Goal: Register for event/course

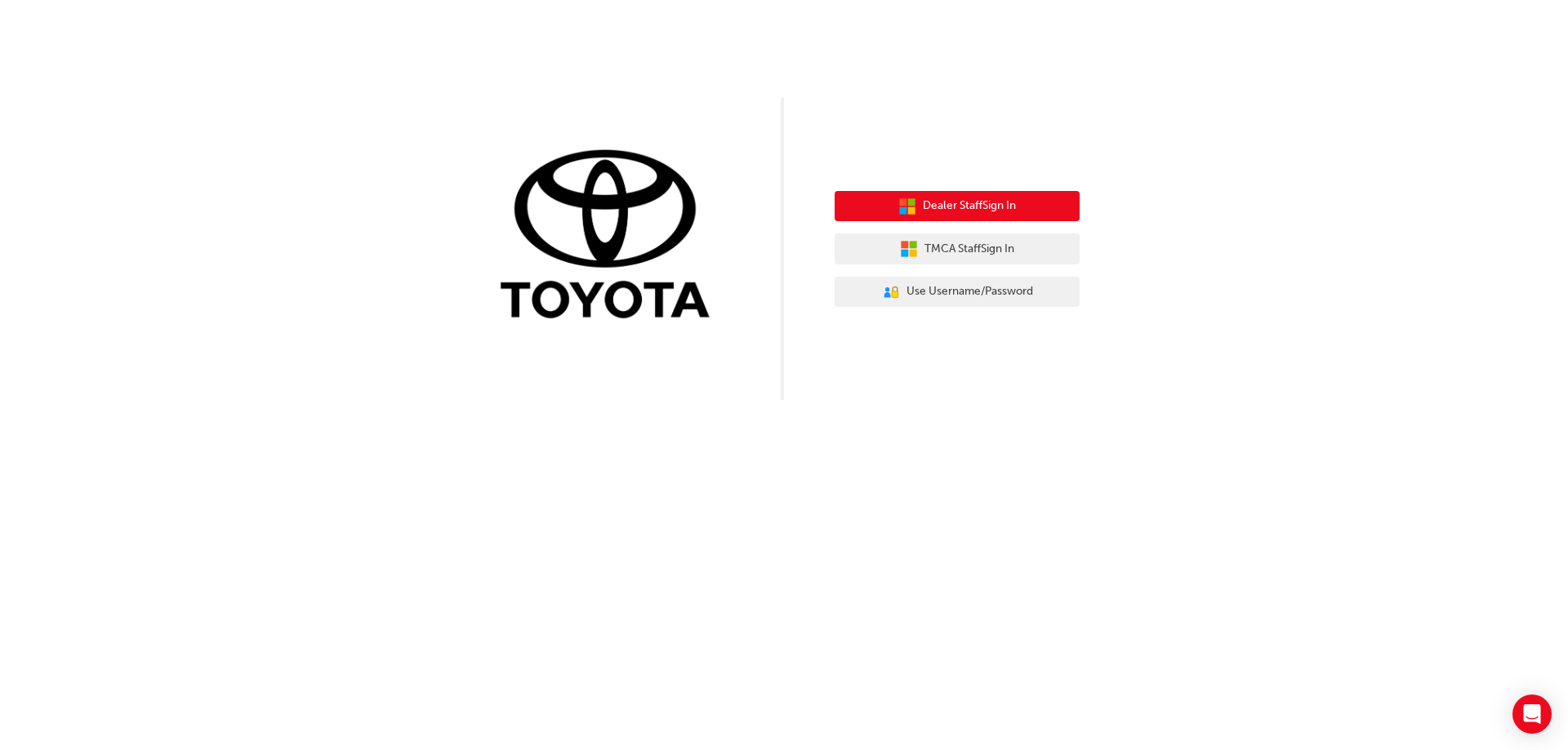
click at [996, 210] on span "Dealer Staff Sign In" at bounding box center [969, 205] width 93 height 18
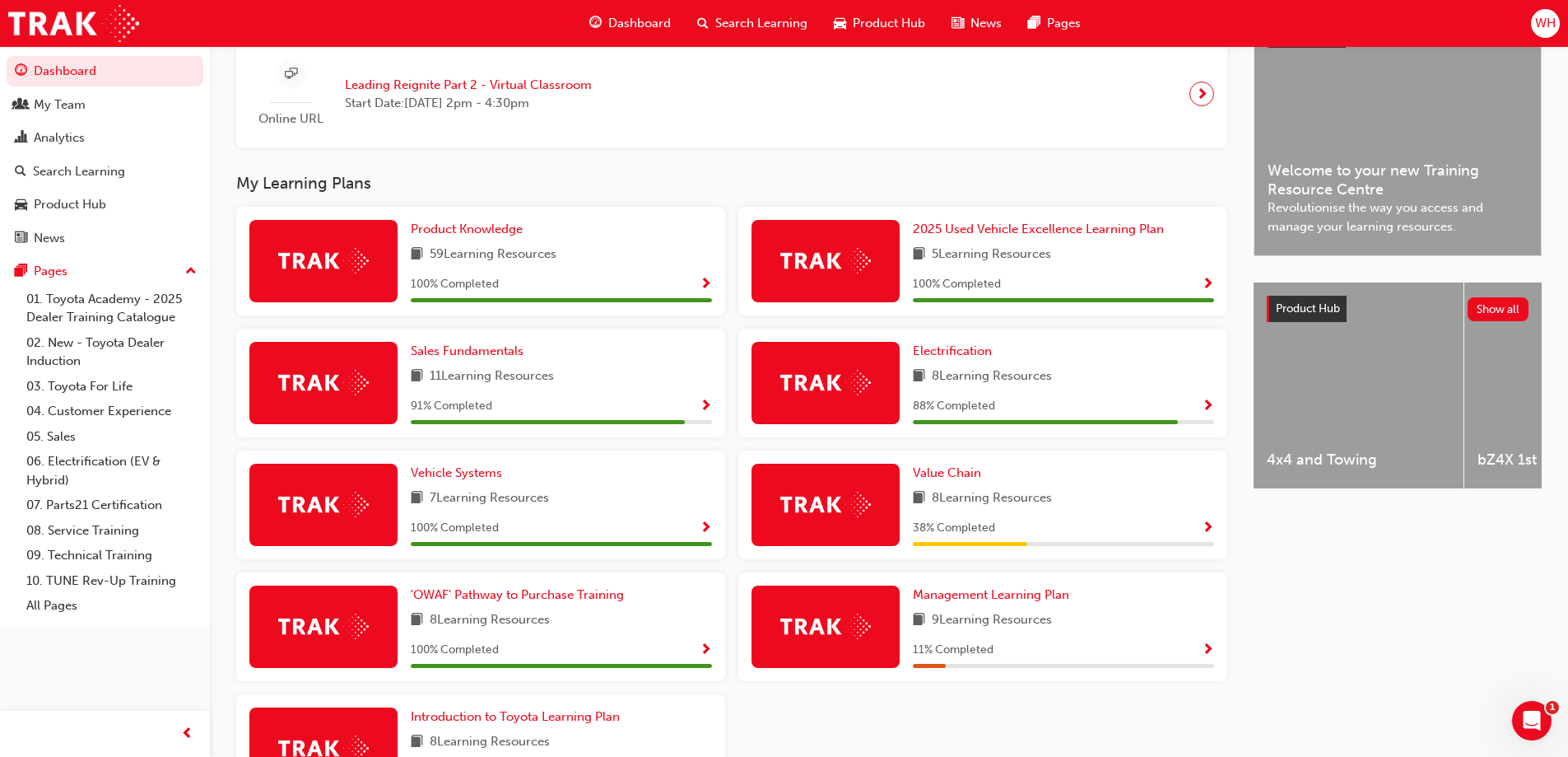
scroll to position [494, 0]
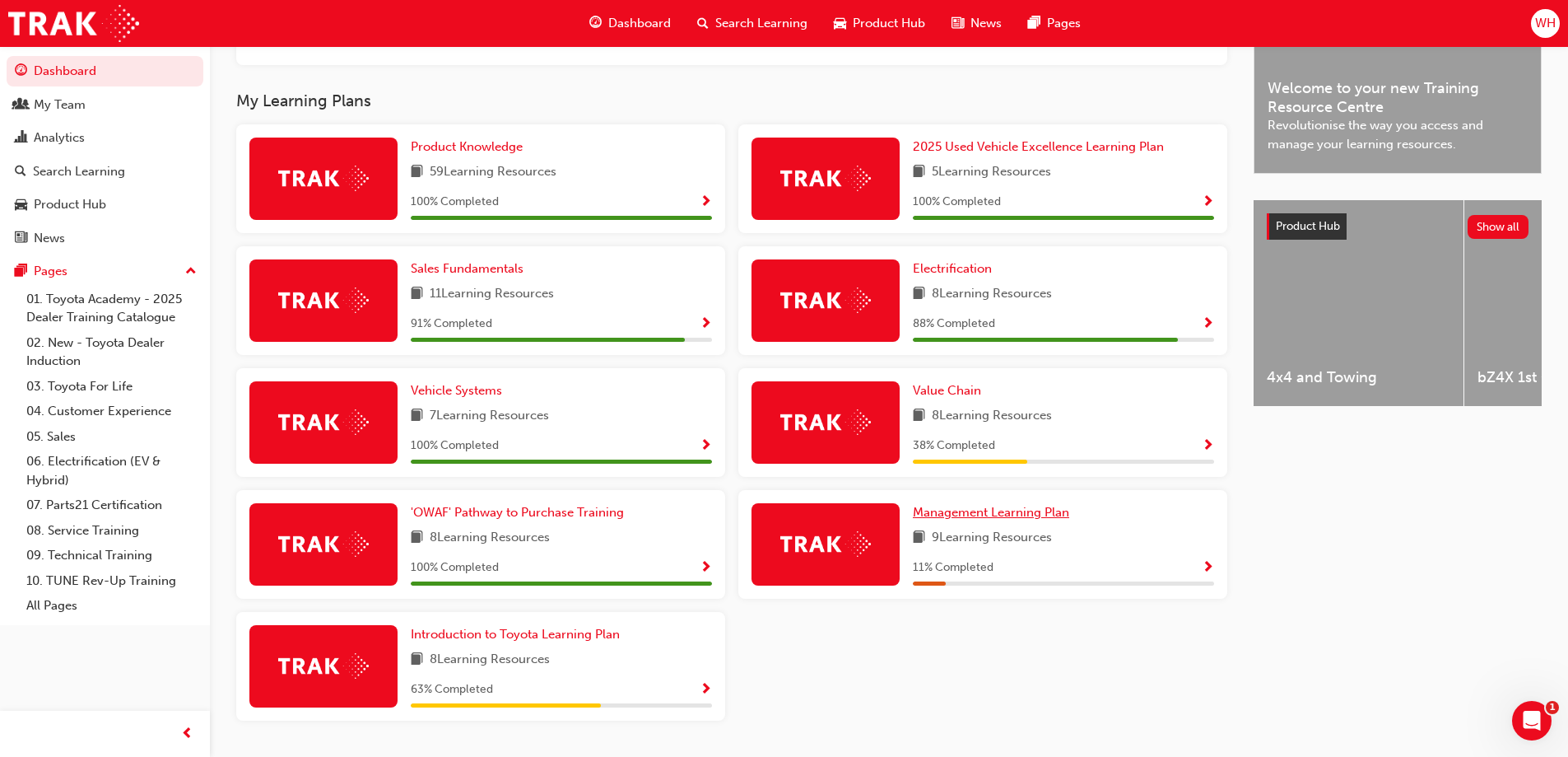
click at [983, 518] on span "Management Learning Plan" at bounding box center [990, 512] width 156 height 15
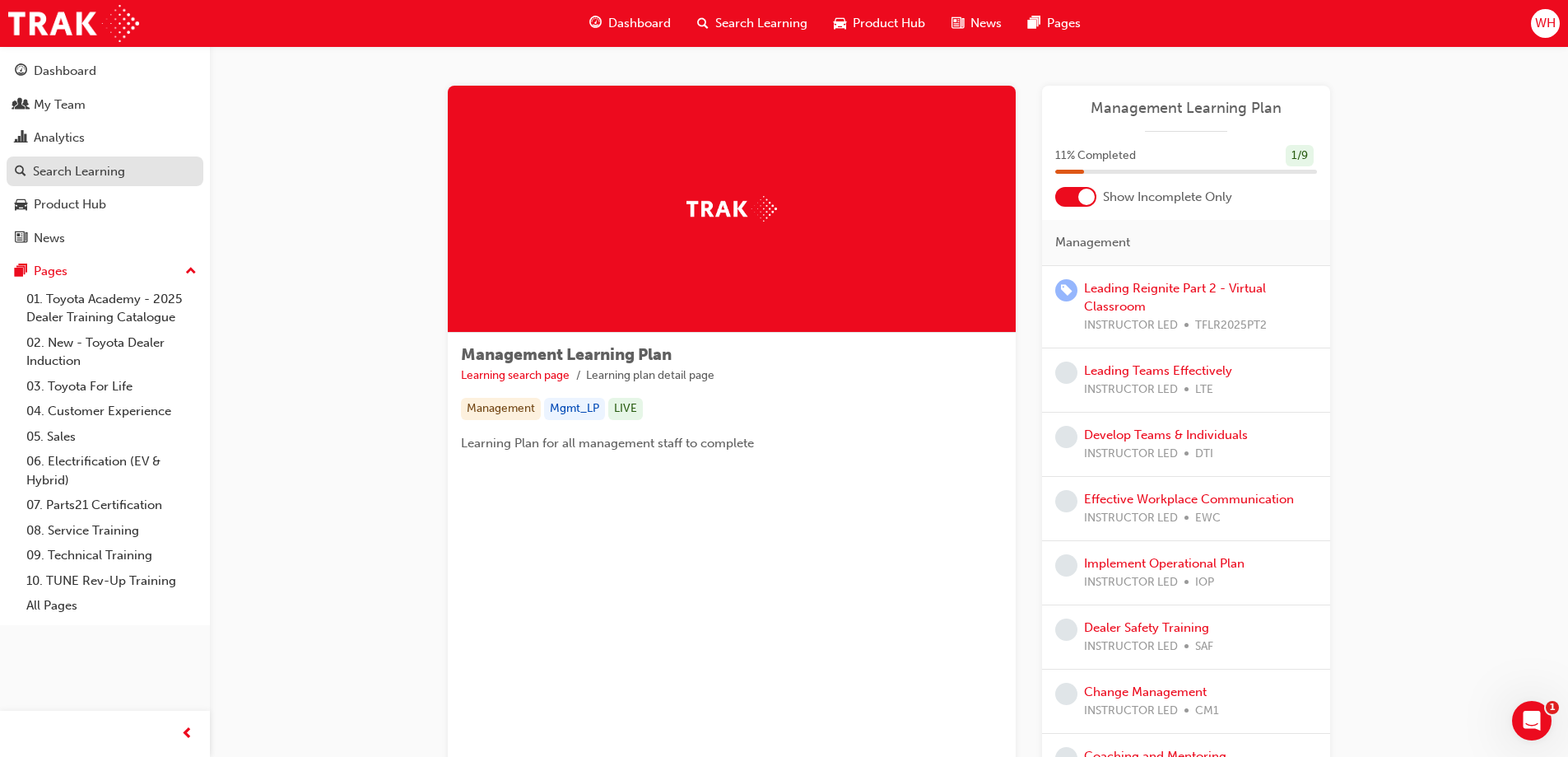
click at [77, 167] on div "Search Learning" at bounding box center [79, 171] width 92 height 19
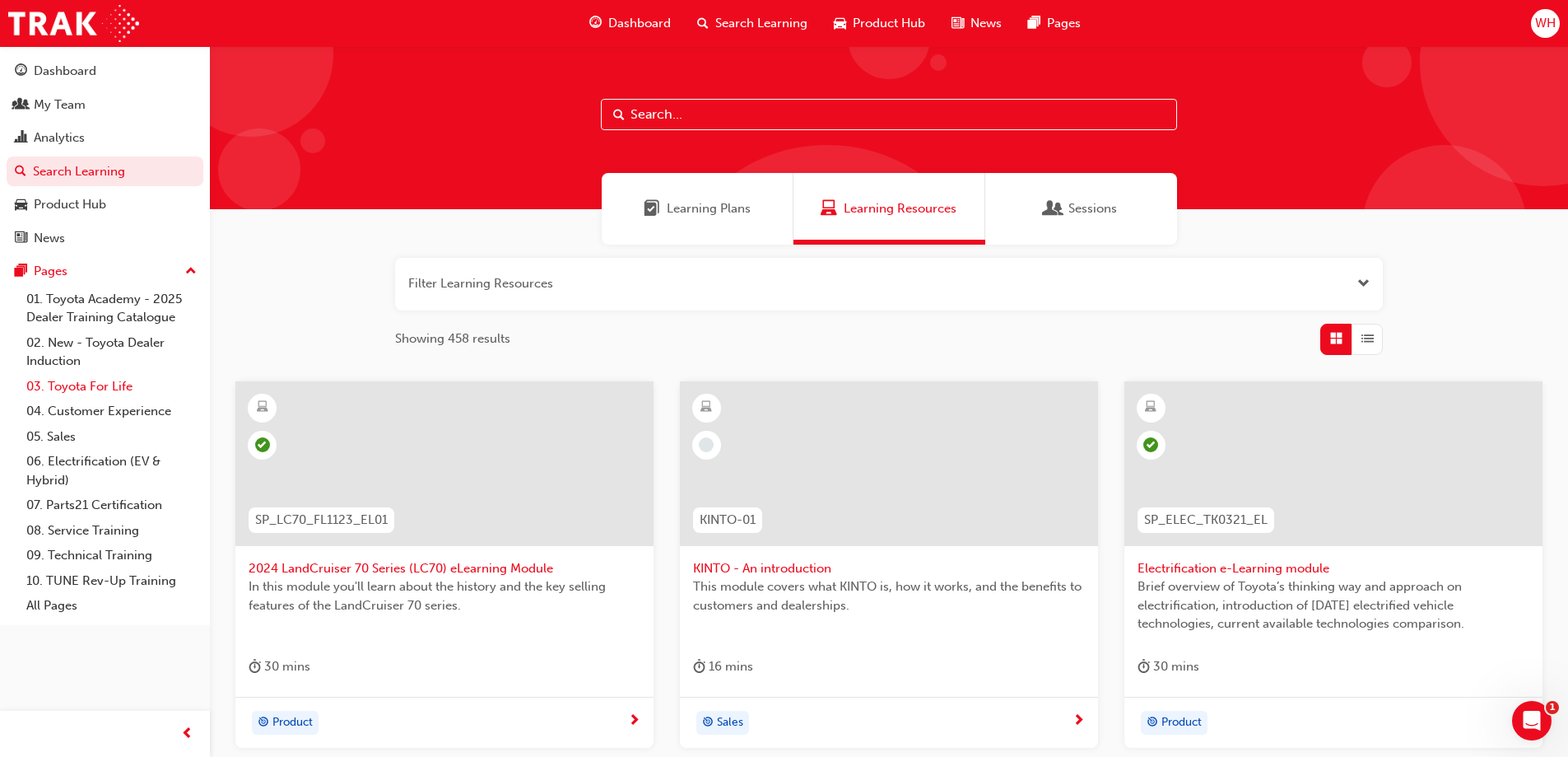
click at [99, 386] on link "03. Toyota For Life" at bounding box center [111, 387] width 183 height 26
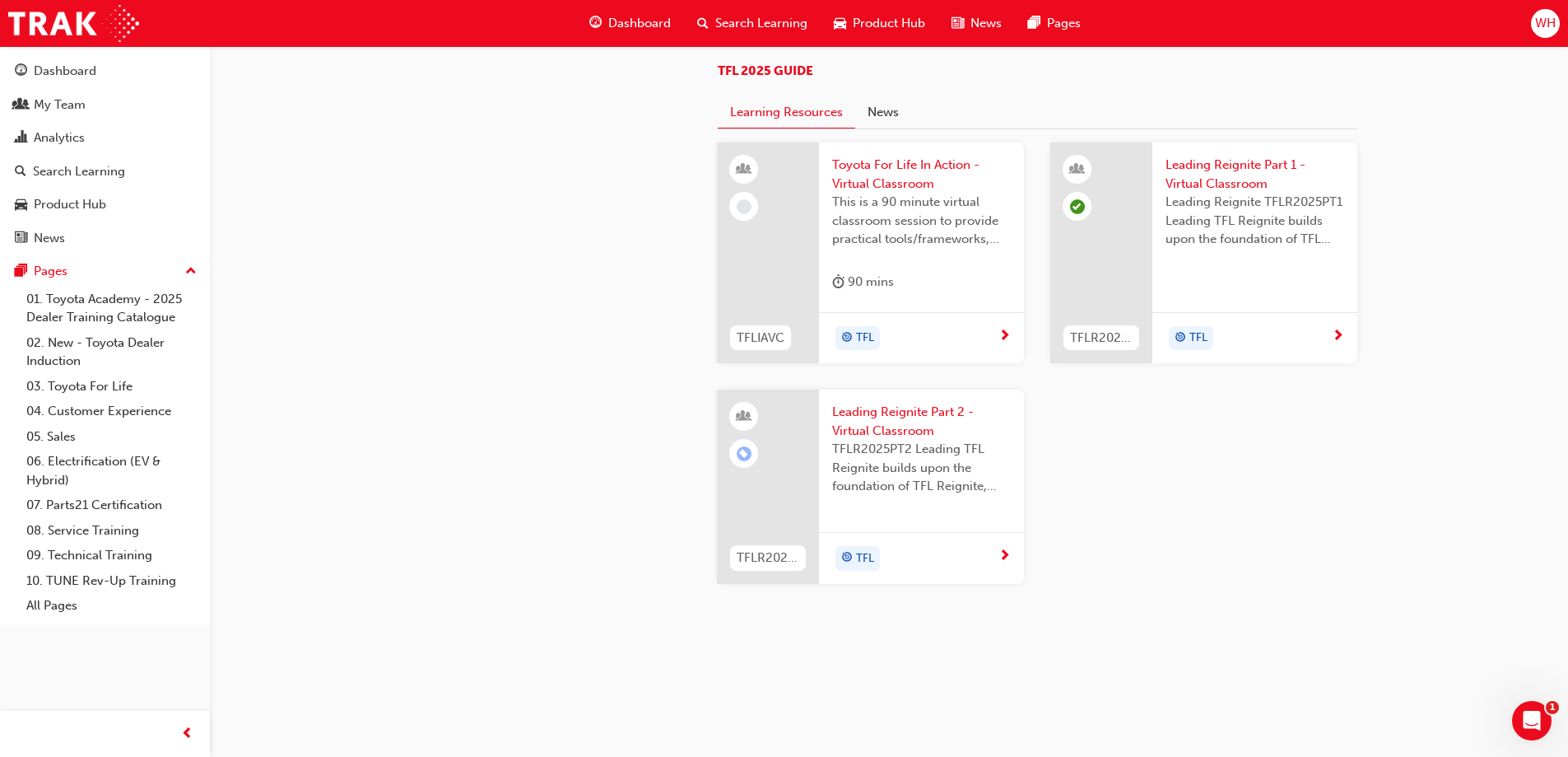
scroll to position [1745, 0]
click at [897, 173] on span "Toyota For Life In Action - Virtual Classroom" at bounding box center [921, 175] width 179 height 37
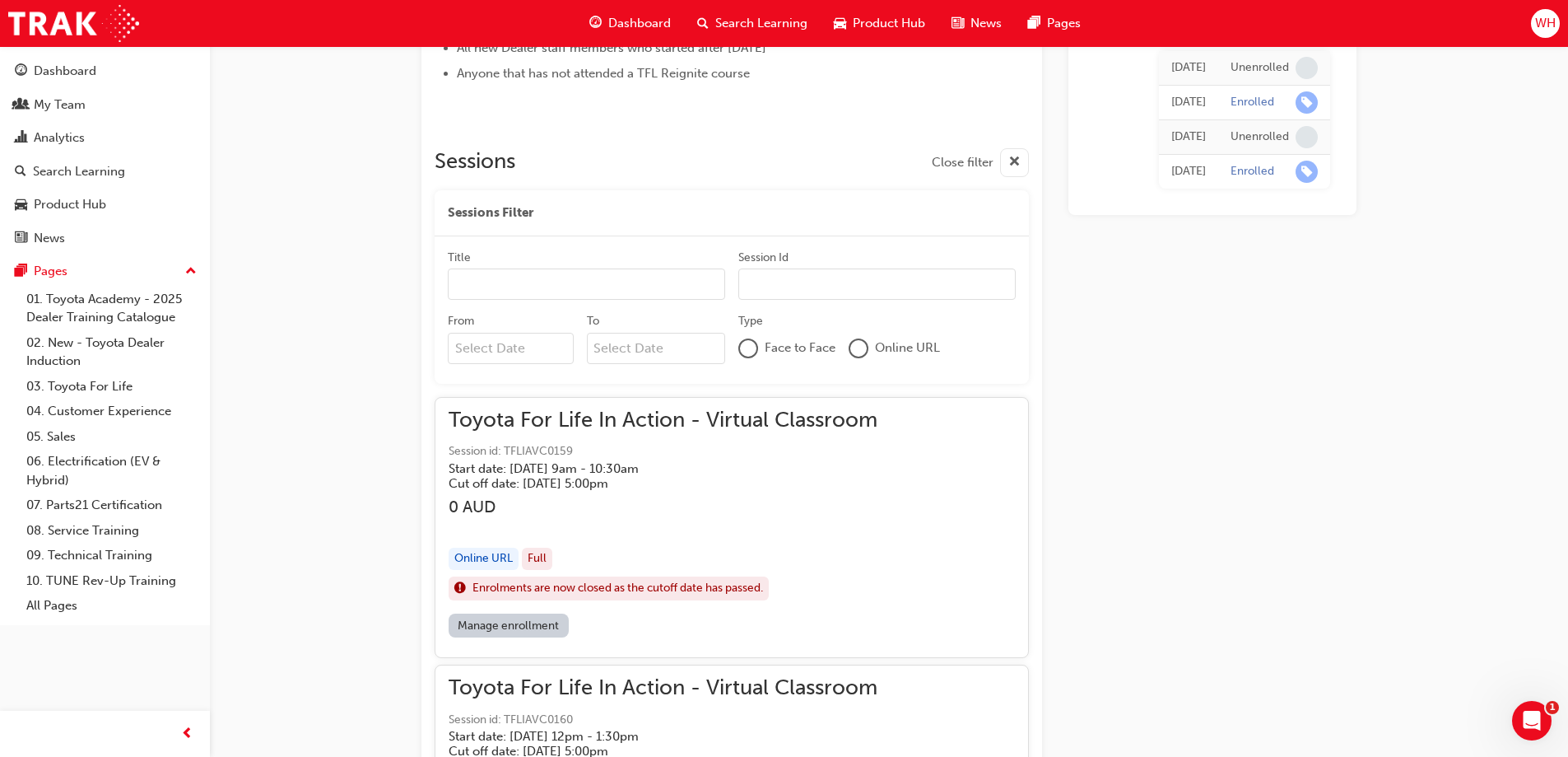
scroll to position [928, 0]
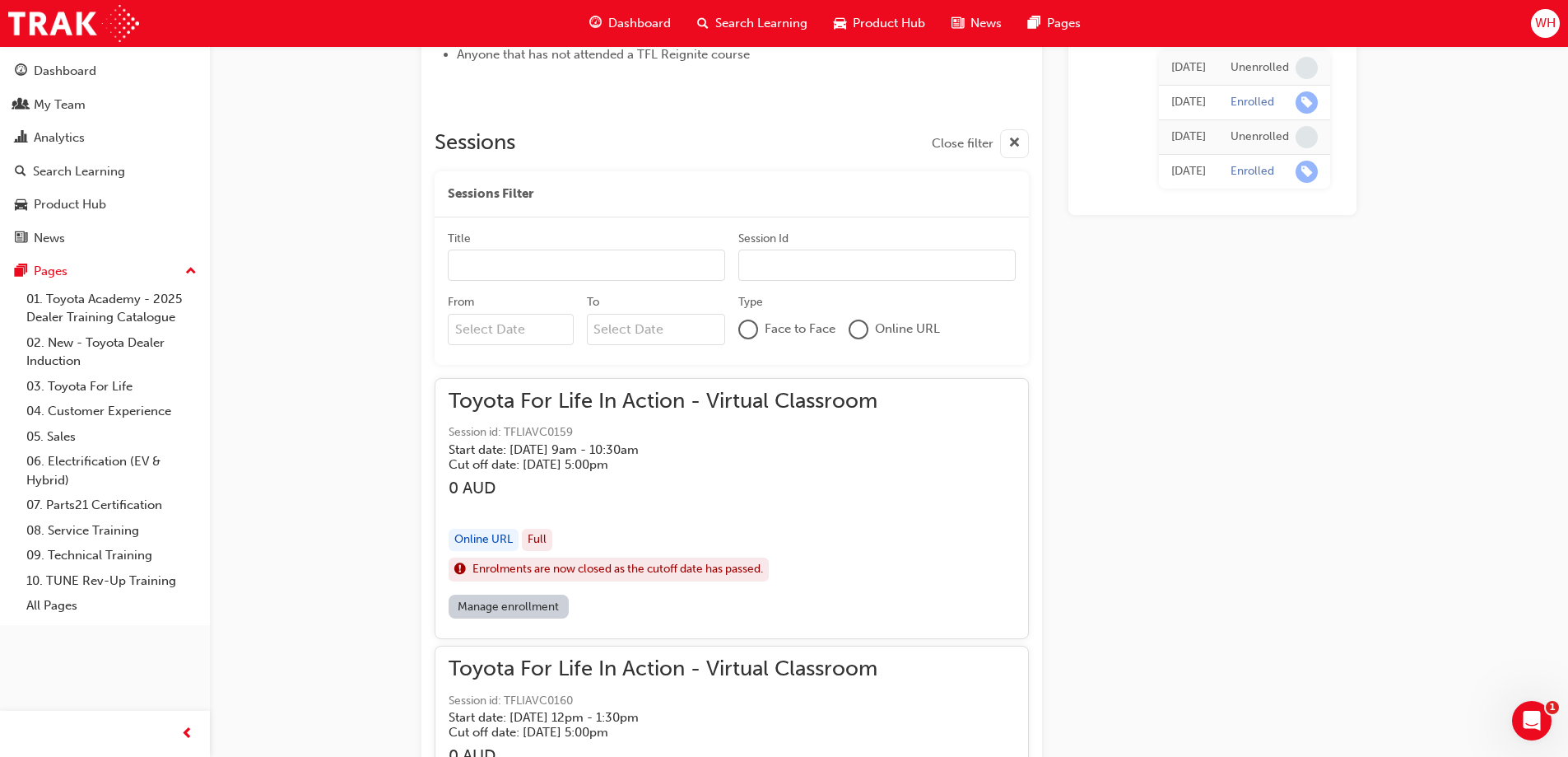
click at [608, 292] on div "Title Session Id" at bounding box center [731, 262] width 568 height 64
click at [602, 270] on input "Title" at bounding box center [586, 265] width 278 height 31
click at [861, 329] on div at bounding box center [859, 329] width 17 height 17
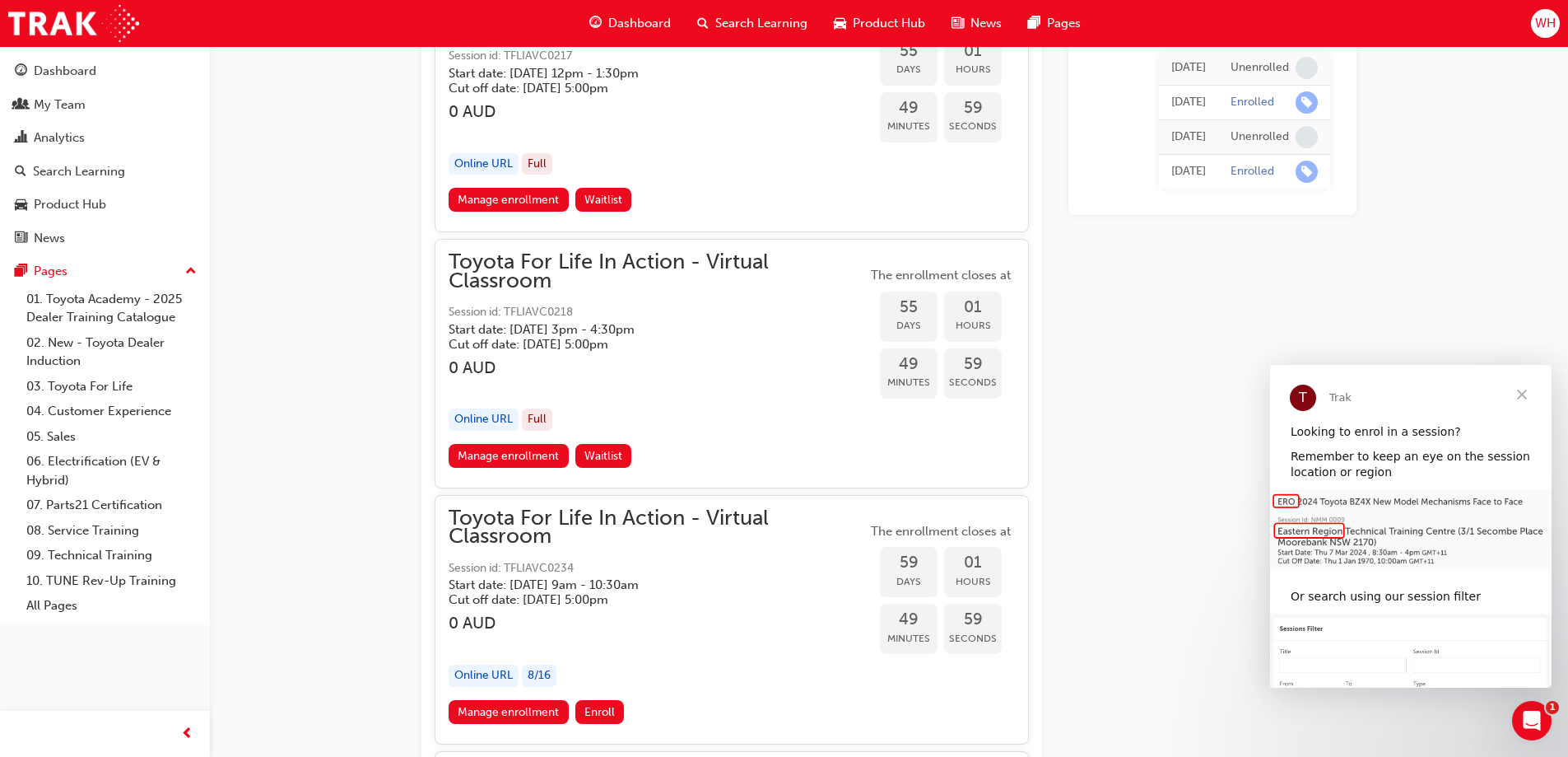
scroll to position [18553, 0]
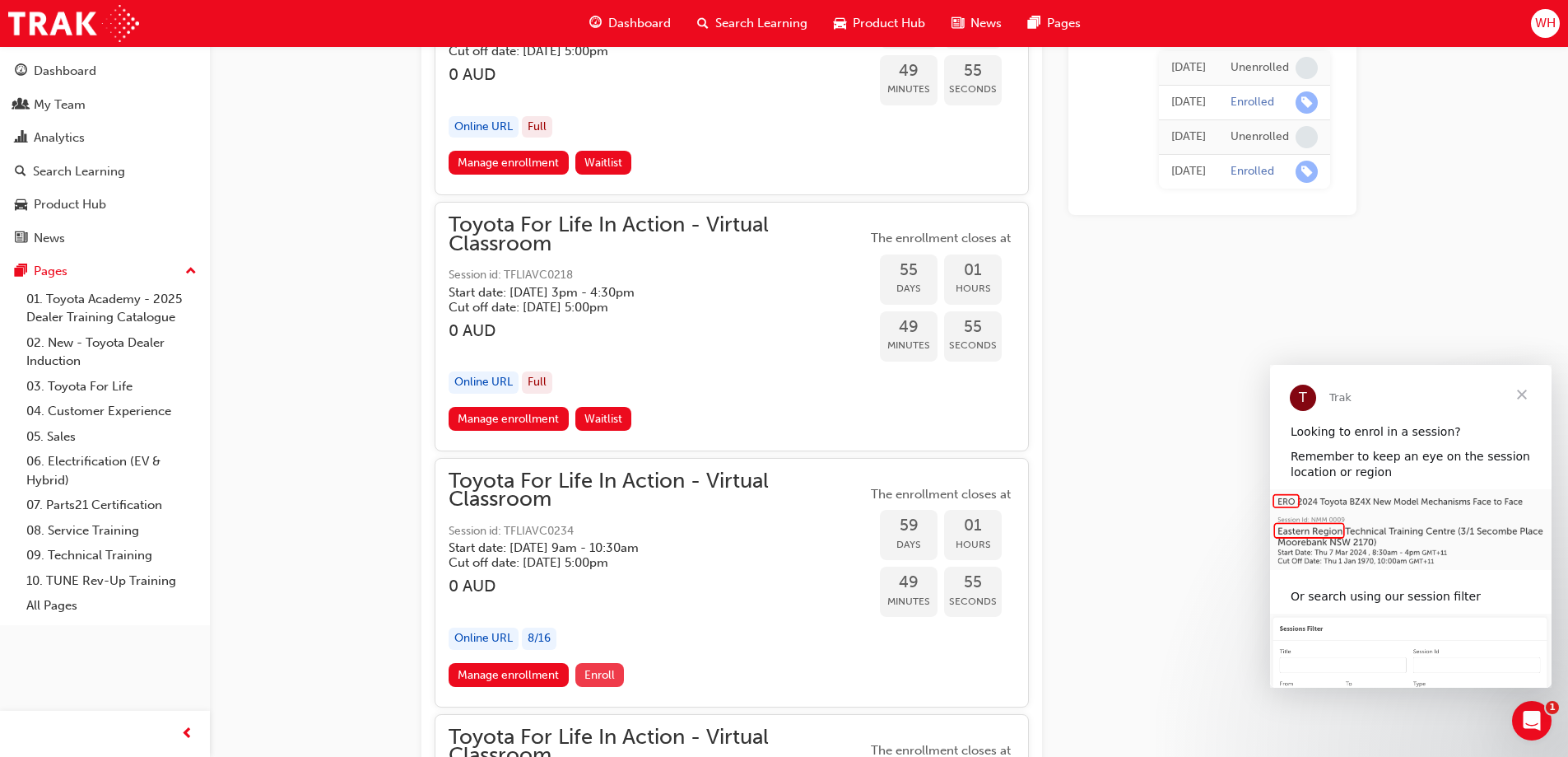
click at [595, 677] on span "Enroll" at bounding box center [600, 675] width 30 height 14
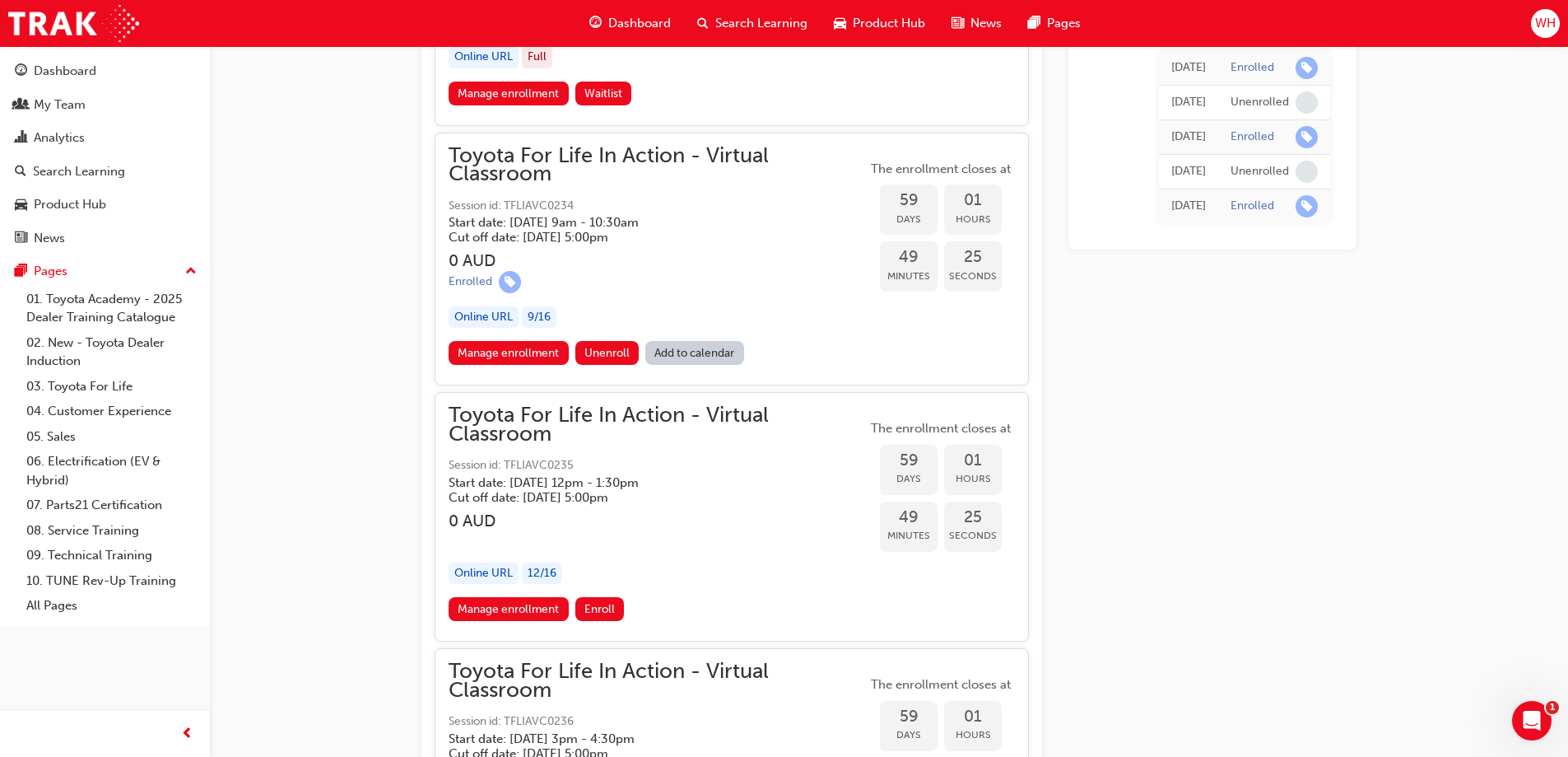
scroll to position [18779, 0]
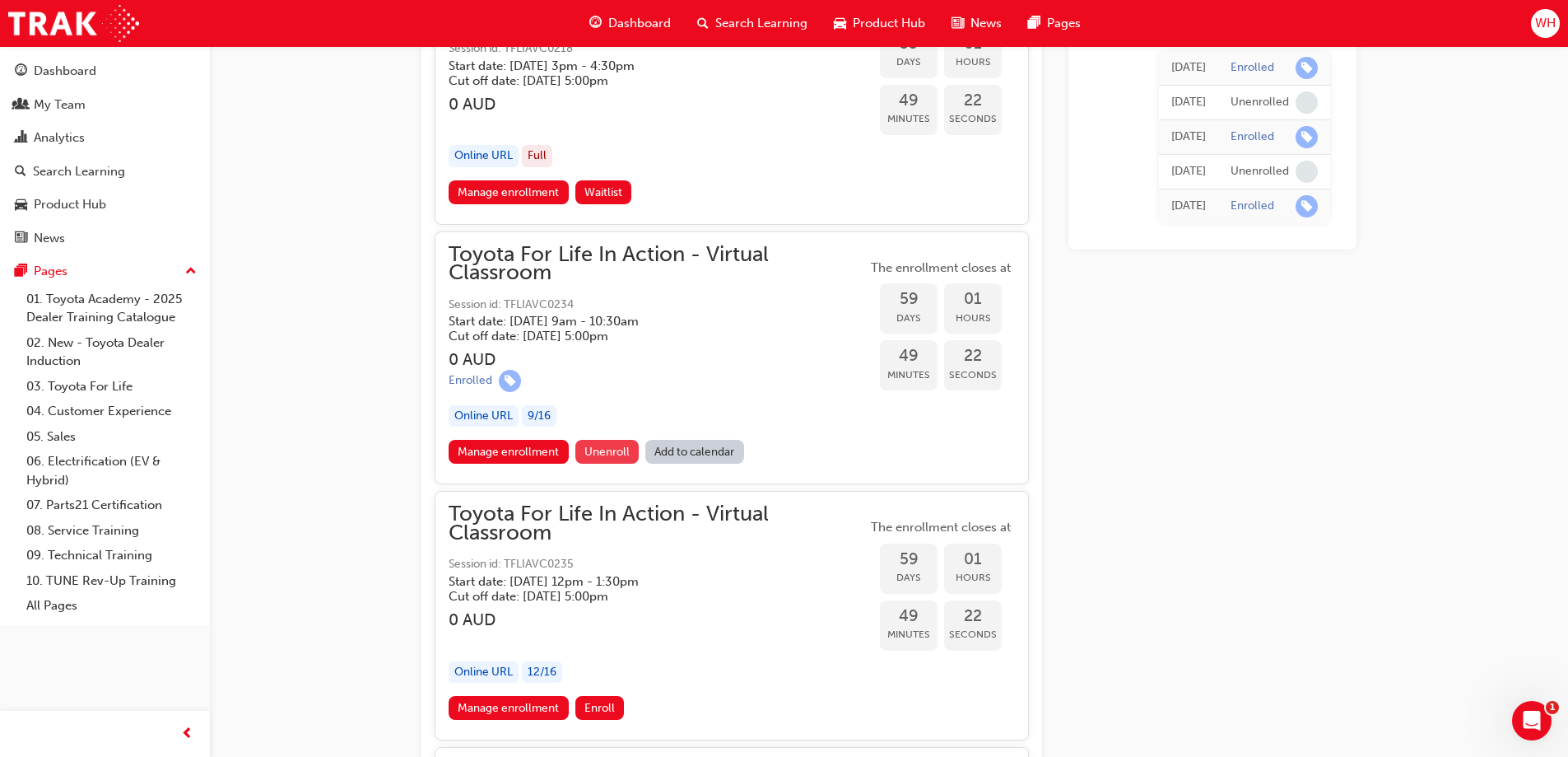
click at [620, 456] on span "Unenroll" at bounding box center [607, 452] width 45 height 14
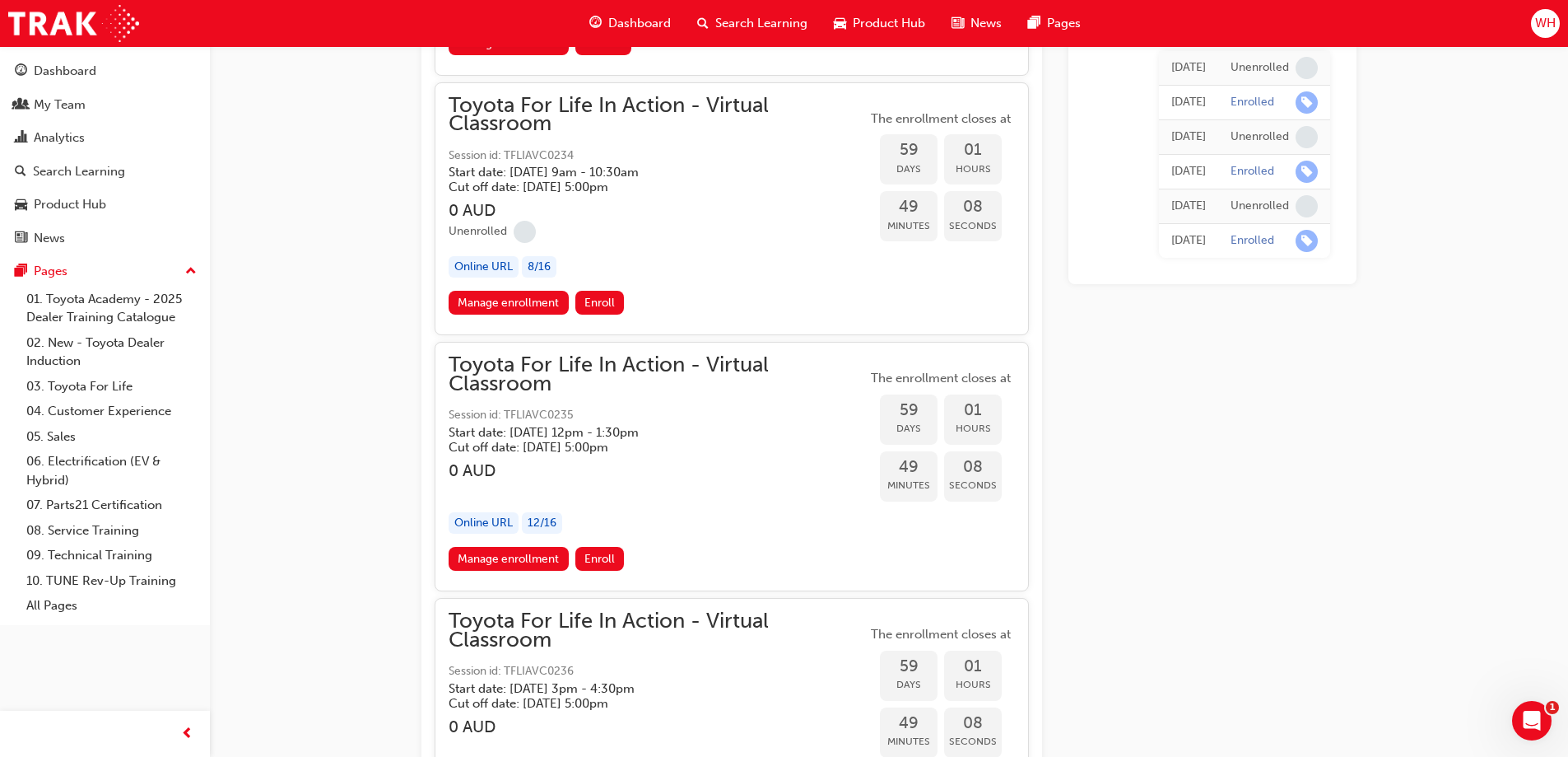
scroll to position [18718, 0]
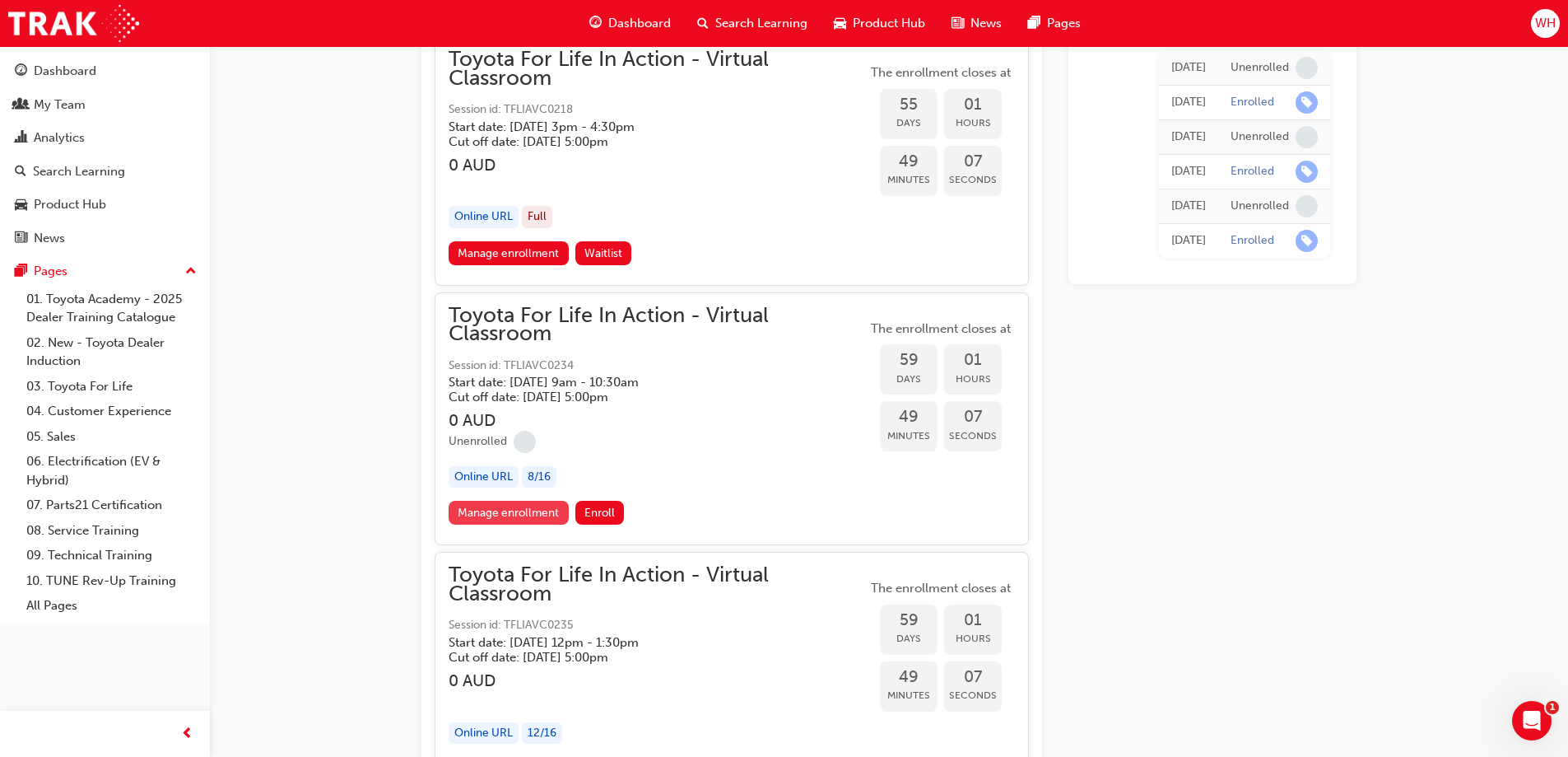
click at [524, 514] on link "Manage enrollment" at bounding box center [508, 513] width 120 height 24
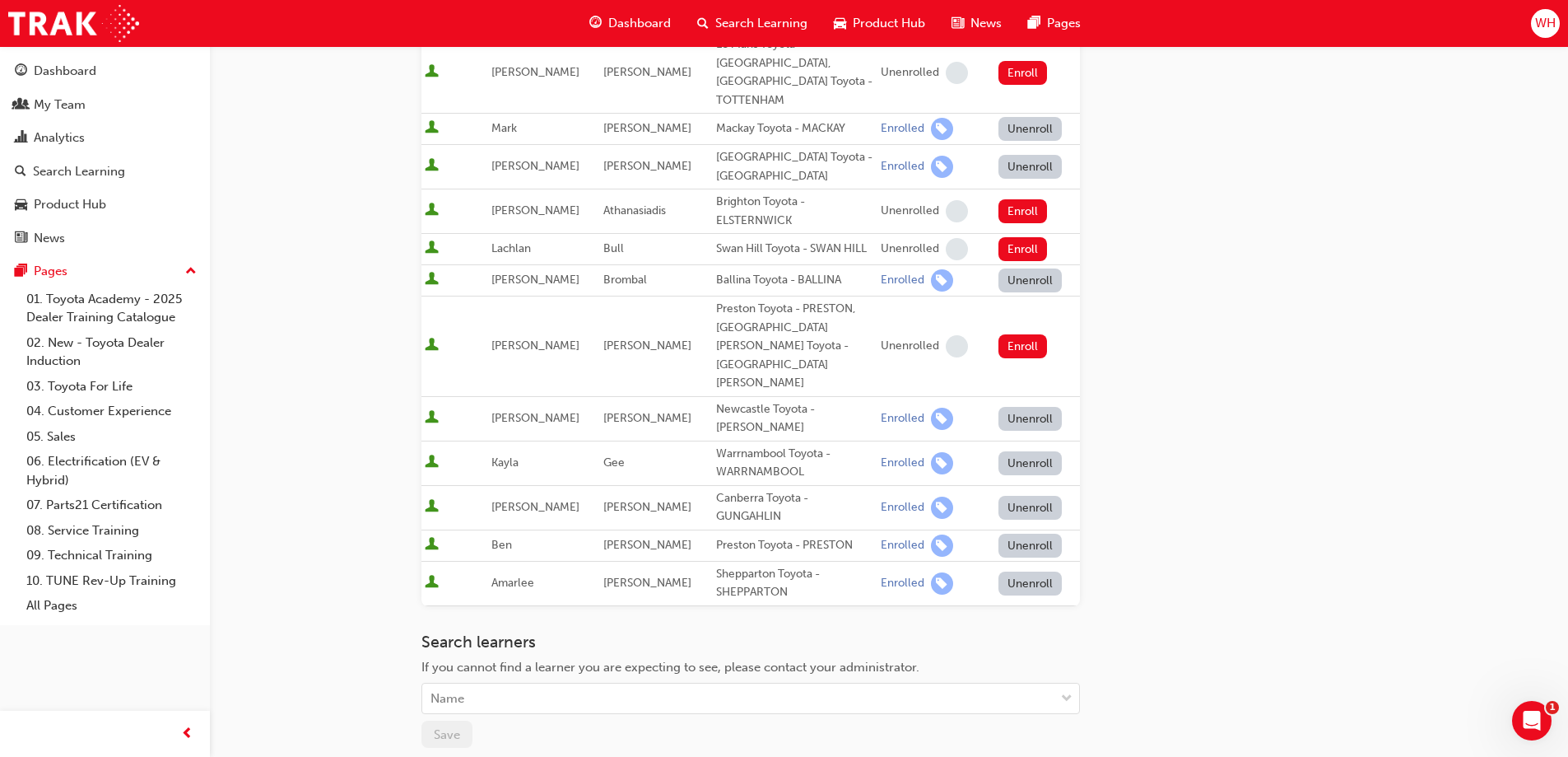
scroll to position [411, 0]
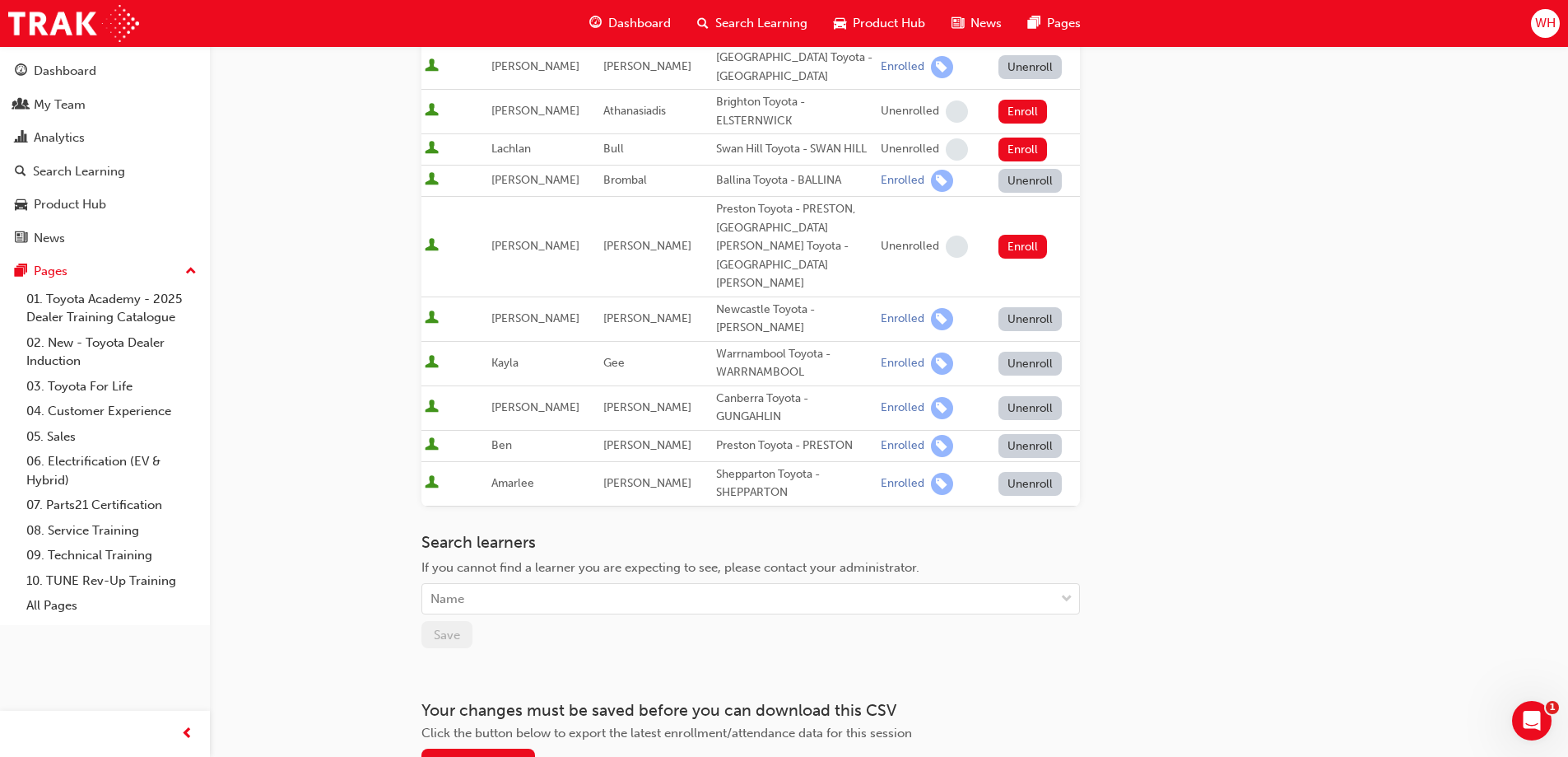
click at [535, 562] on div "Search learners If you cannot find a learner you are expecting to see, please c…" at bounding box center [750, 591] width 658 height 116
click at [534, 585] on div "Name" at bounding box center [738, 599] width 632 height 28
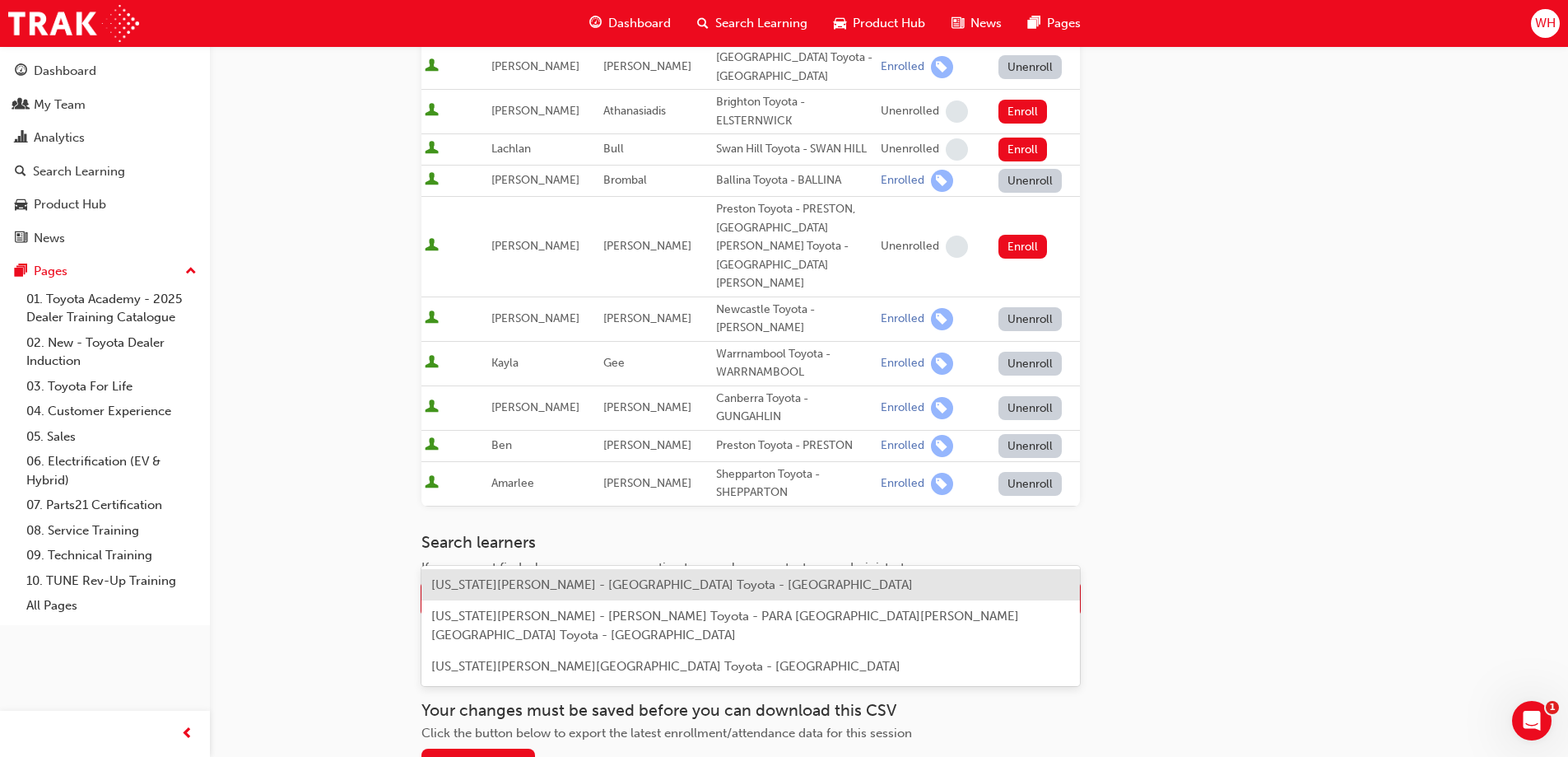
type input "[US_STATE]"
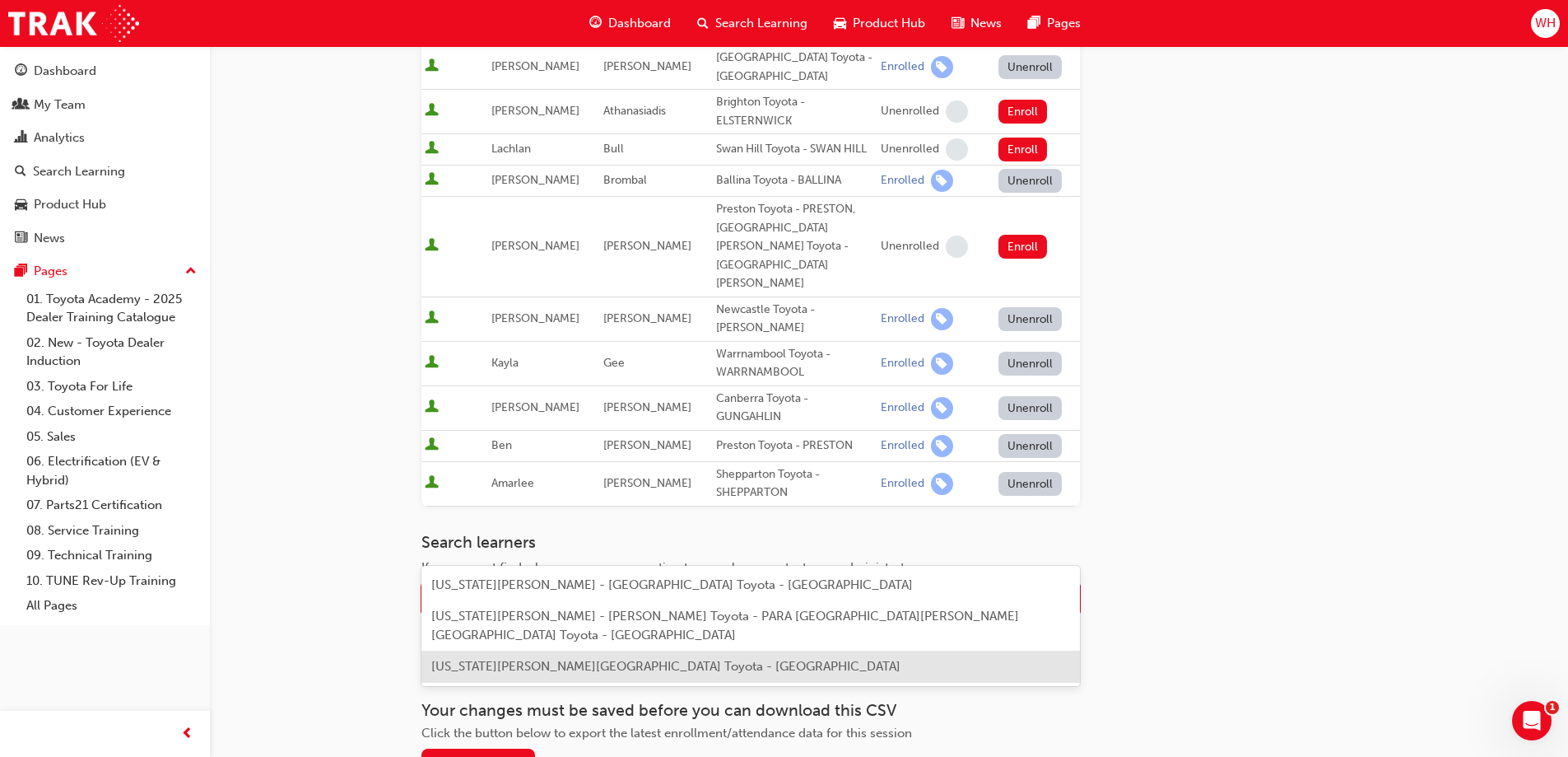
click at [556, 659] on span "[US_STATE][PERSON_NAME][GEOGRAPHIC_DATA] Toyota - [GEOGRAPHIC_DATA]" at bounding box center [666, 666] width 469 height 15
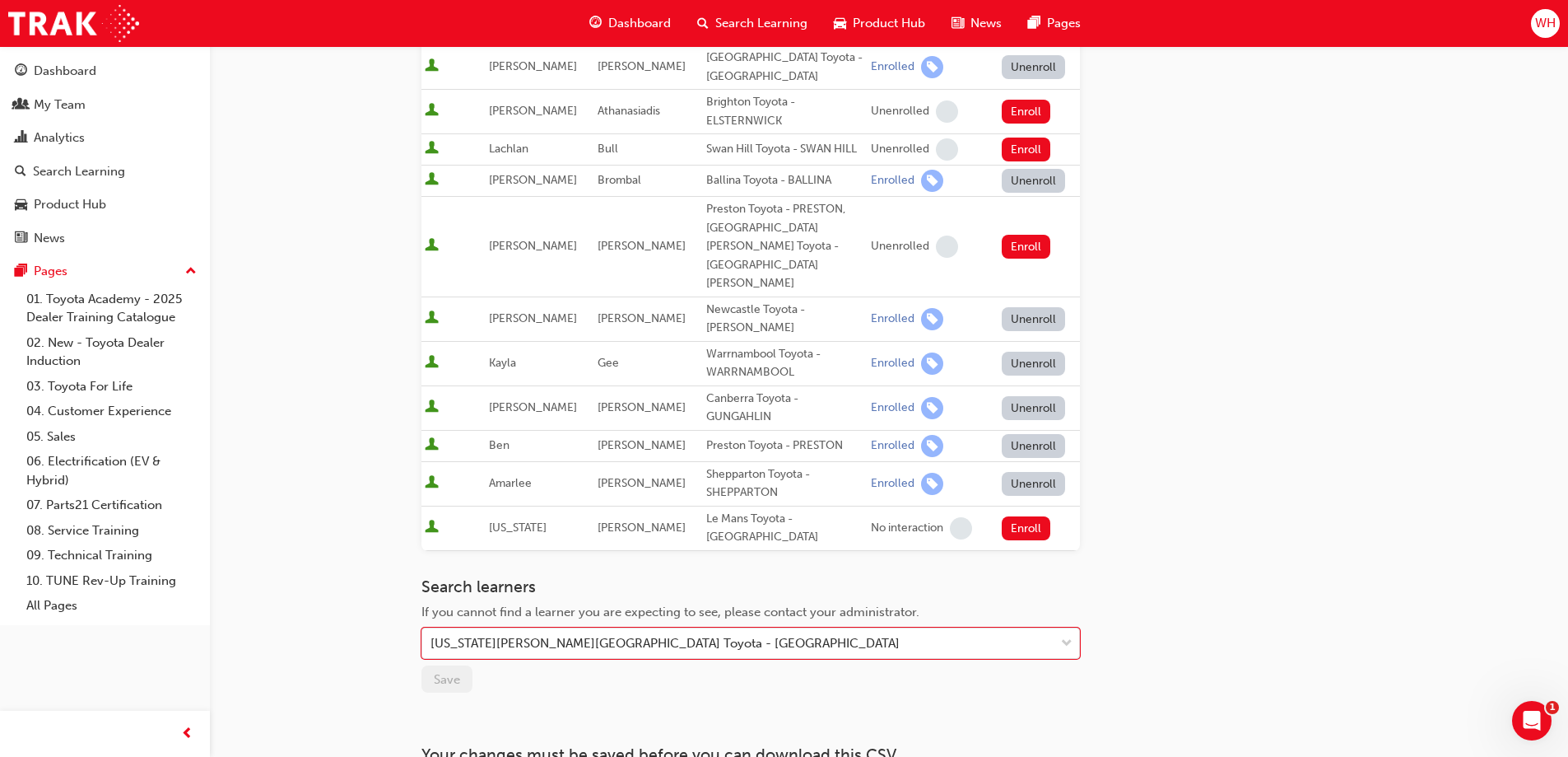
click at [805, 628] on div "Go to session detail page Manage enrollment for Toyota For Life In Action - Vir…" at bounding box center [750, 228] width 658 height 1186
click at [1015, 516] on button "Enroll" at bounding box center [1026, 528] width 49 height 24
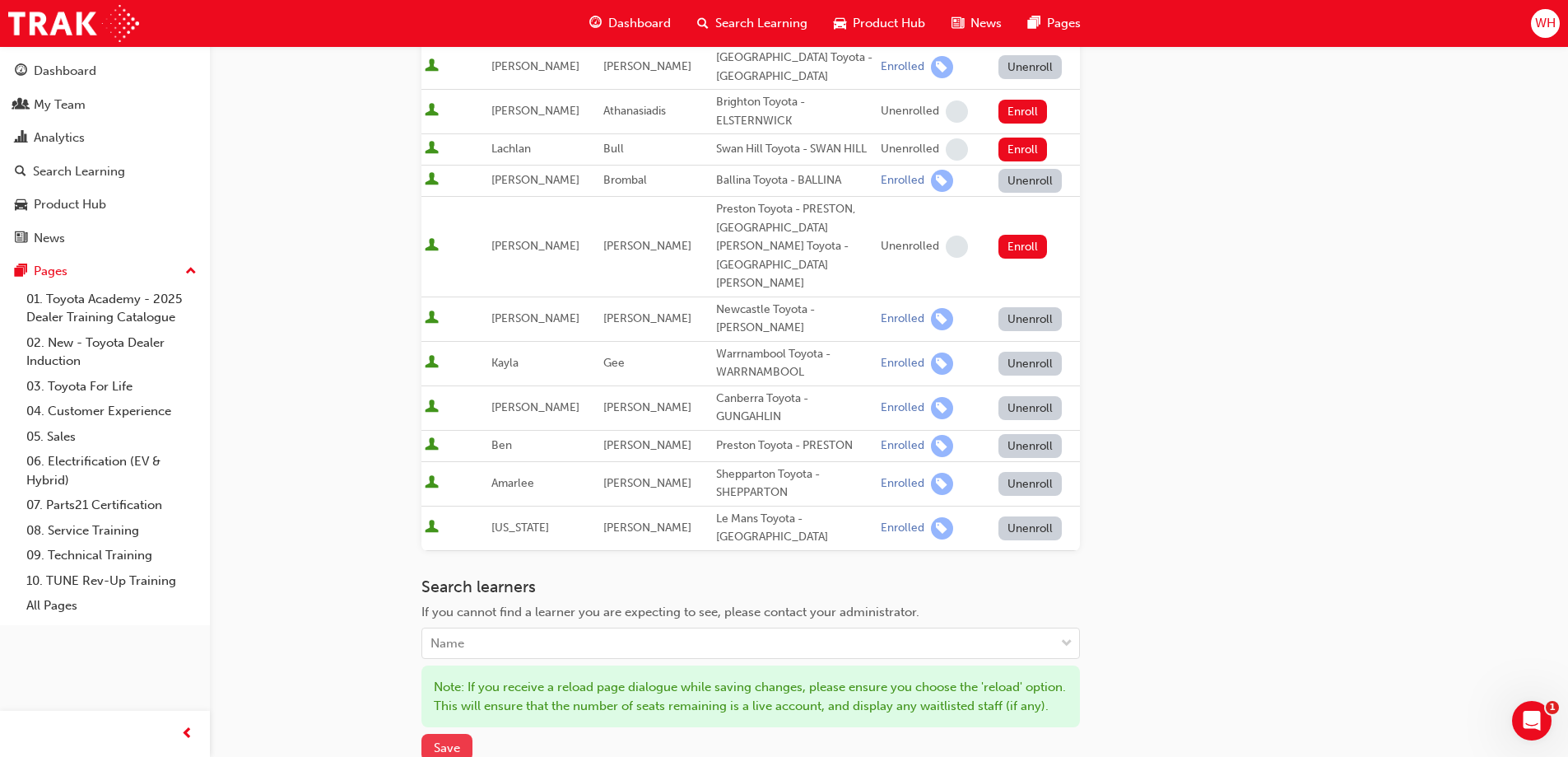
click at [449, 733] on button "Save" at bounding box center [446, 747] width 51 height 27
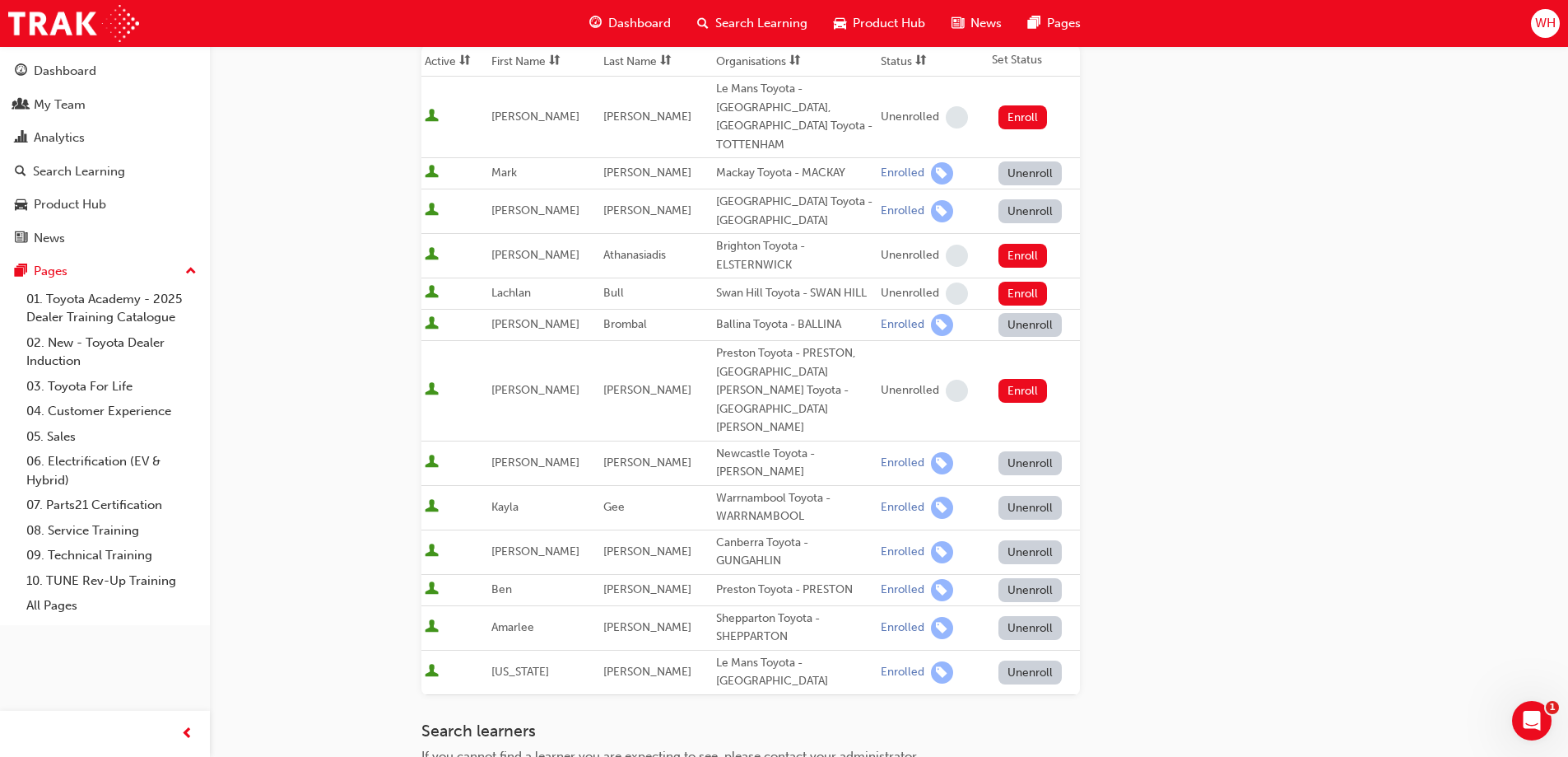
scroll to position [501, 0]
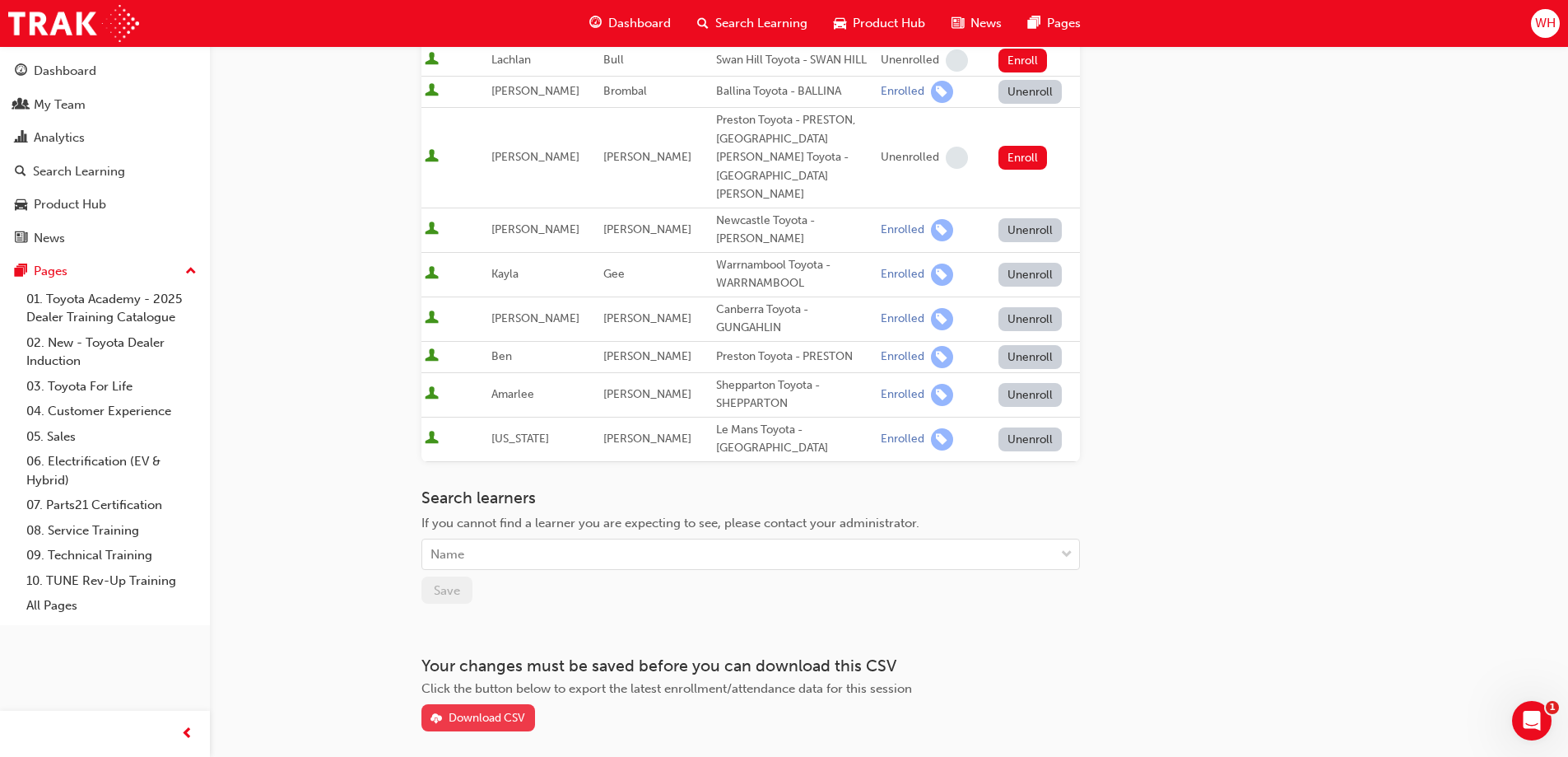
click at [486, 711] on div "Download CSV" at bounding box center [487, 718] width 77 height 14
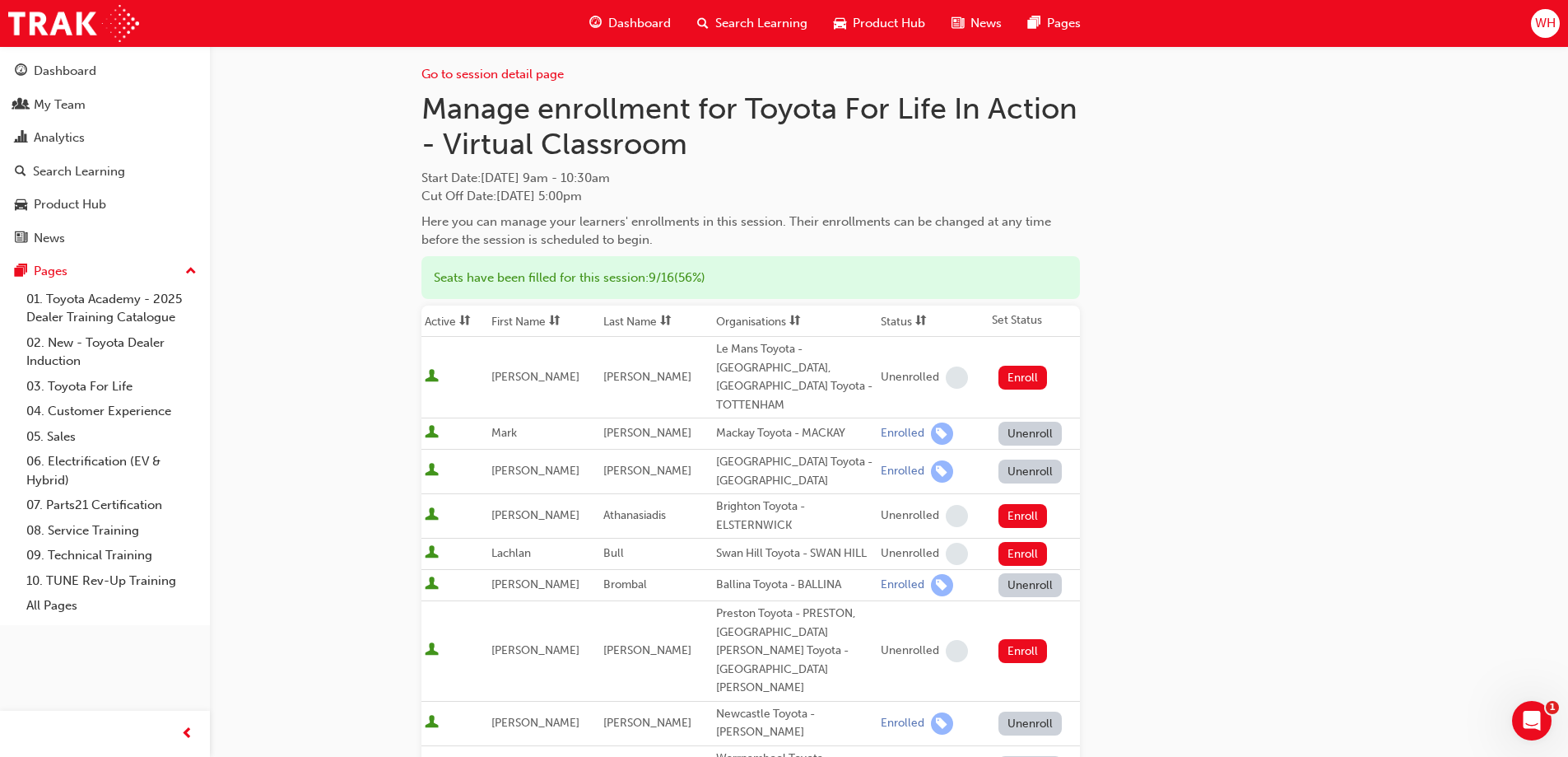
scroll to position [0, 0]
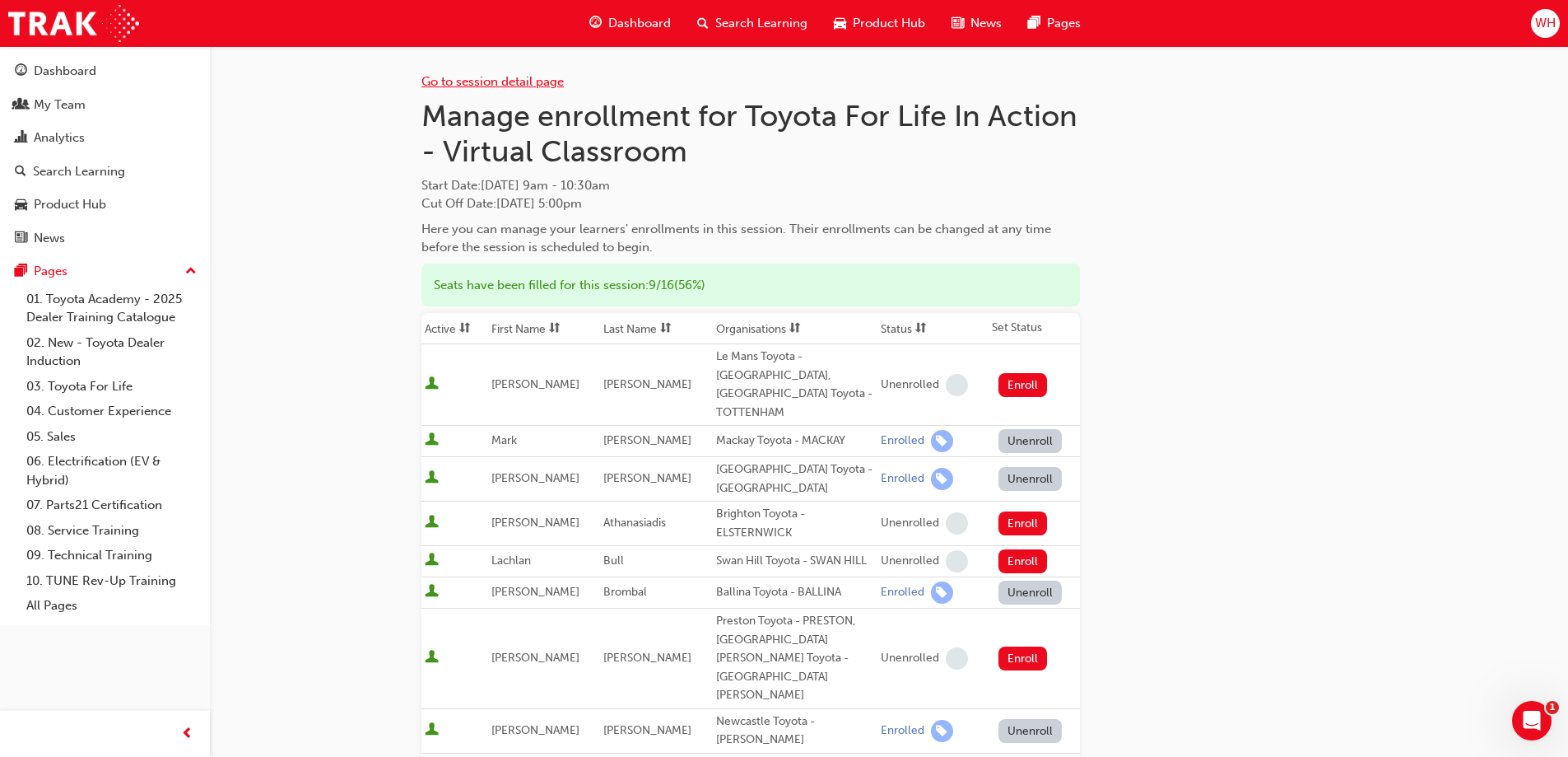
click at [516, 75] on link "Go to session detail page" at bounding box center [492, 81] width 142 height 15
